Goal: Check status

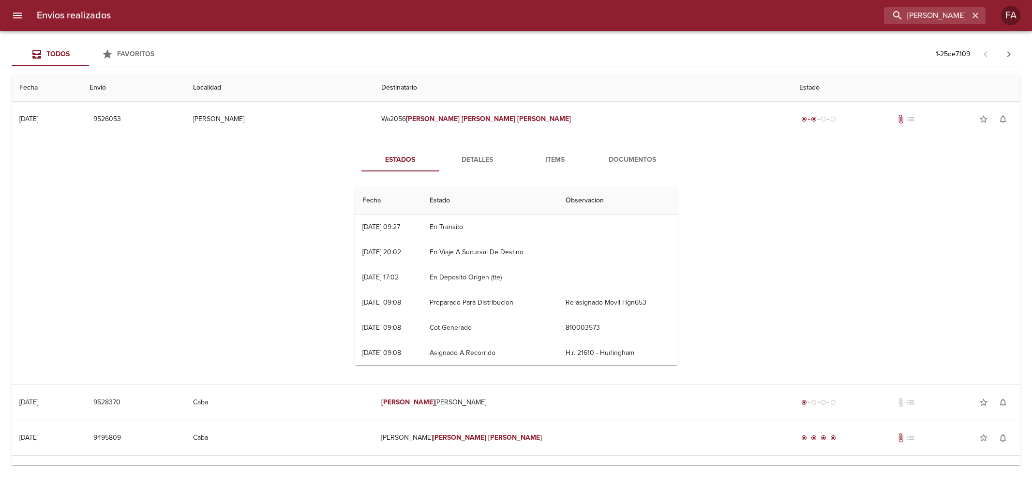
click at [898, 18] on input "[PERSON_NAME] [PERSON_NAME]" at bounding box center [926, 15] width 85 height 17
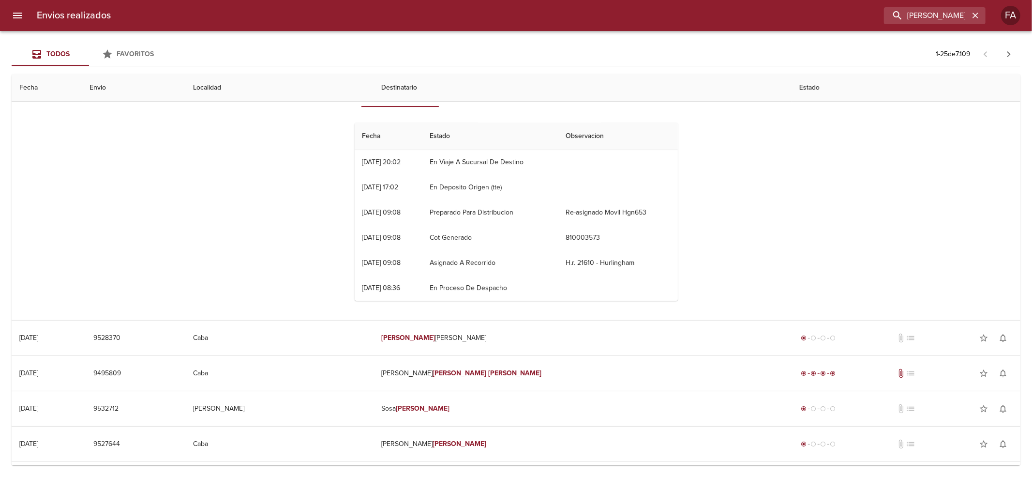
click at [898, 18] on input "[PERSON_NAME] [PERSON_NAME]" at bounding box center [926, 15] width 85 height 17
type input "9523564"
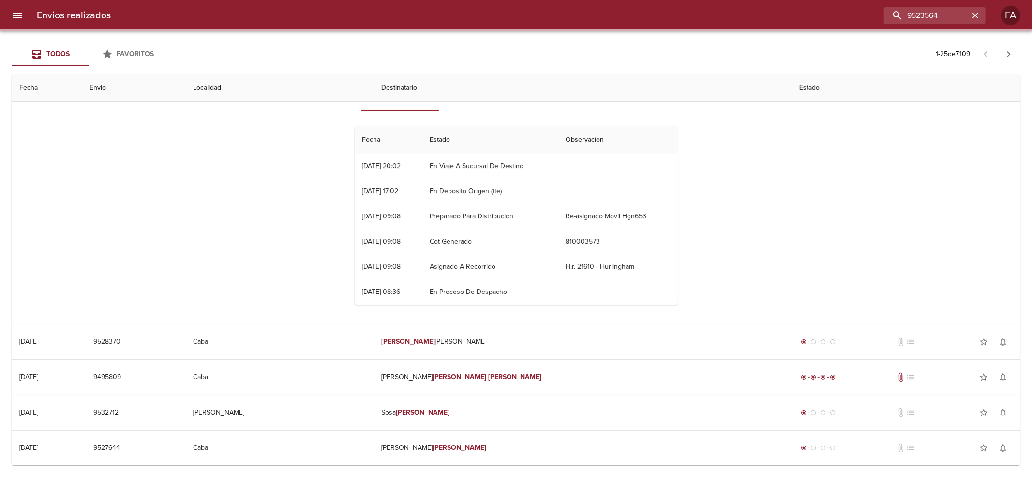
scroll to position [0, 0]
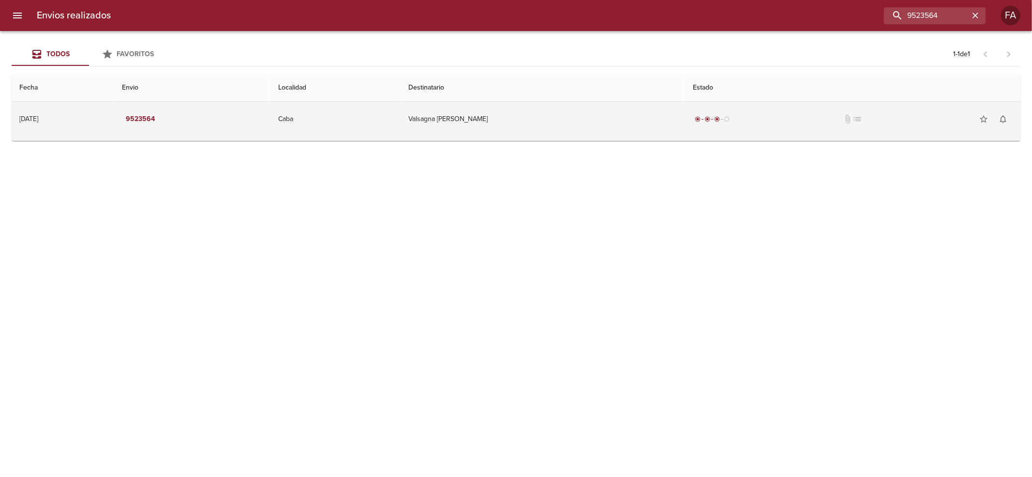
click at [401, 111] on td "Caba" at bounding box center [336, 119] width 130 height 35
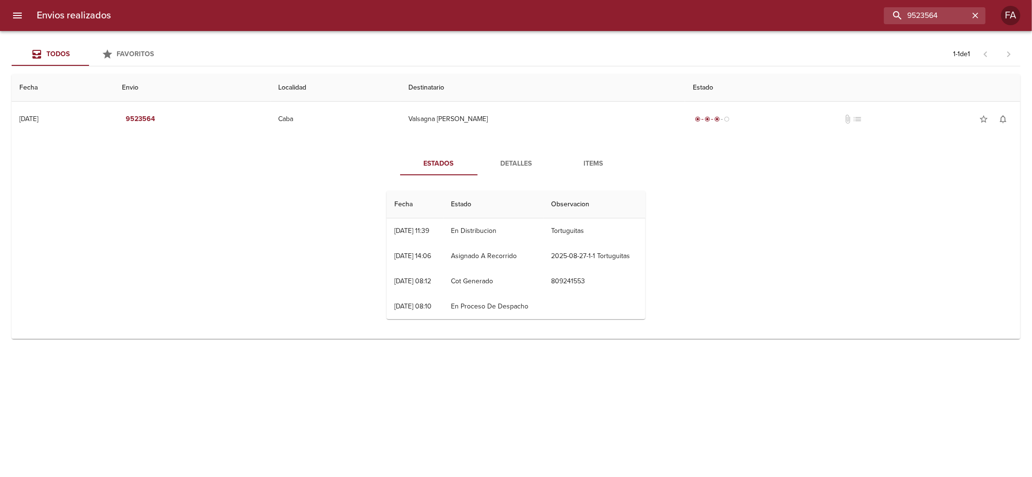
click at [514, 173] on button "Detalles" at bounding box center [516, 163] width 77 height 23
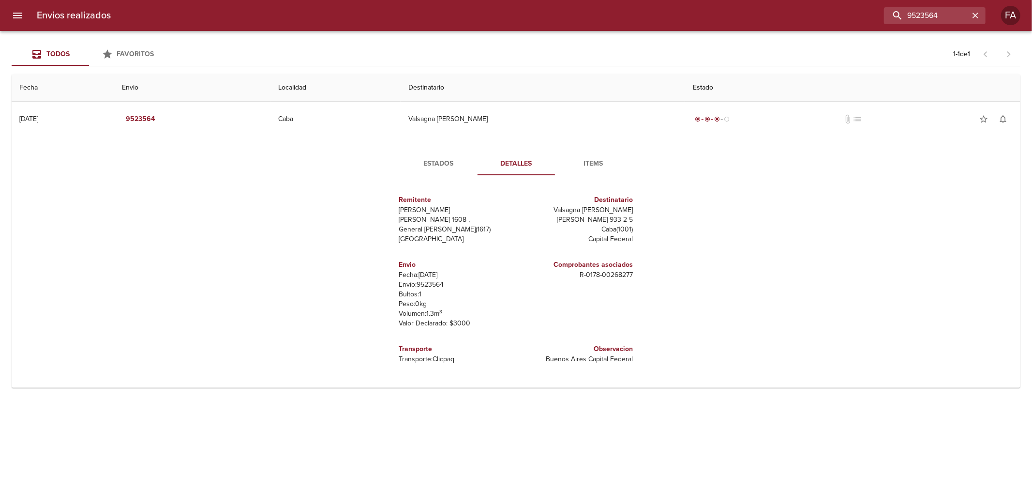
click at [601, 207] on p "Valsagna [PERSON_NAME]" at bounding box center [576, 210] width 113 height 10
drag, startPoint x: 601, startPoint y: 207, endPoint x: 629, endPoint y: 208, distance: 28.6
click at [629, 208] on p "Valsagna [PERSON_NAME]" at bounding box center [576, 210] width 113 height 10
copy p "Valsagna [PERSON_NAME]"
click at [422, 163] on span "Estados" at bounding box center [439, 164] width 66 height 12
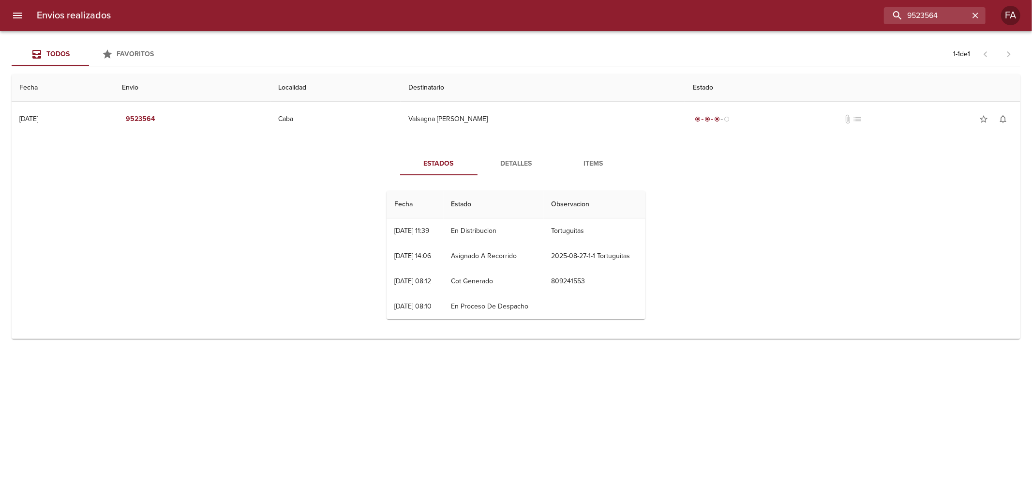
click at [485, 174] on button "Detalles" at bounding box center [516, 163] width 77 height 23
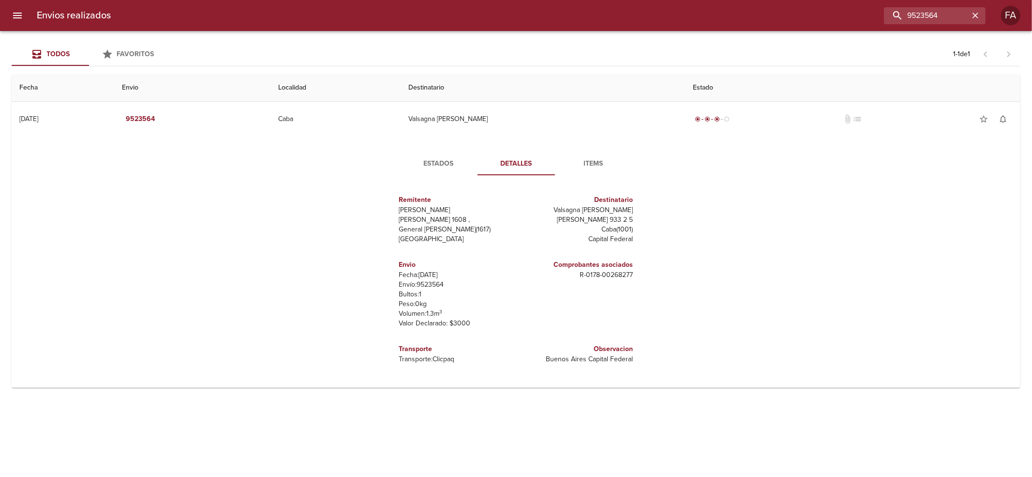
click at [612, 277] on p "R - 0178 - 00268277" at bounding box center [576, 275] width 113 height 10
drag, startPoint x: 612, startPoint y: 277, endPoint x: 581, endPoint y: 273, distance: 30.7
click at [581, 273] on p "R - 0178 - 00268277" at bounding box center [576, 275] width 113 height 10
copy p "R - 0178 - 00268277"
